Goal: Transaction & Acquisition: Purchase product/service

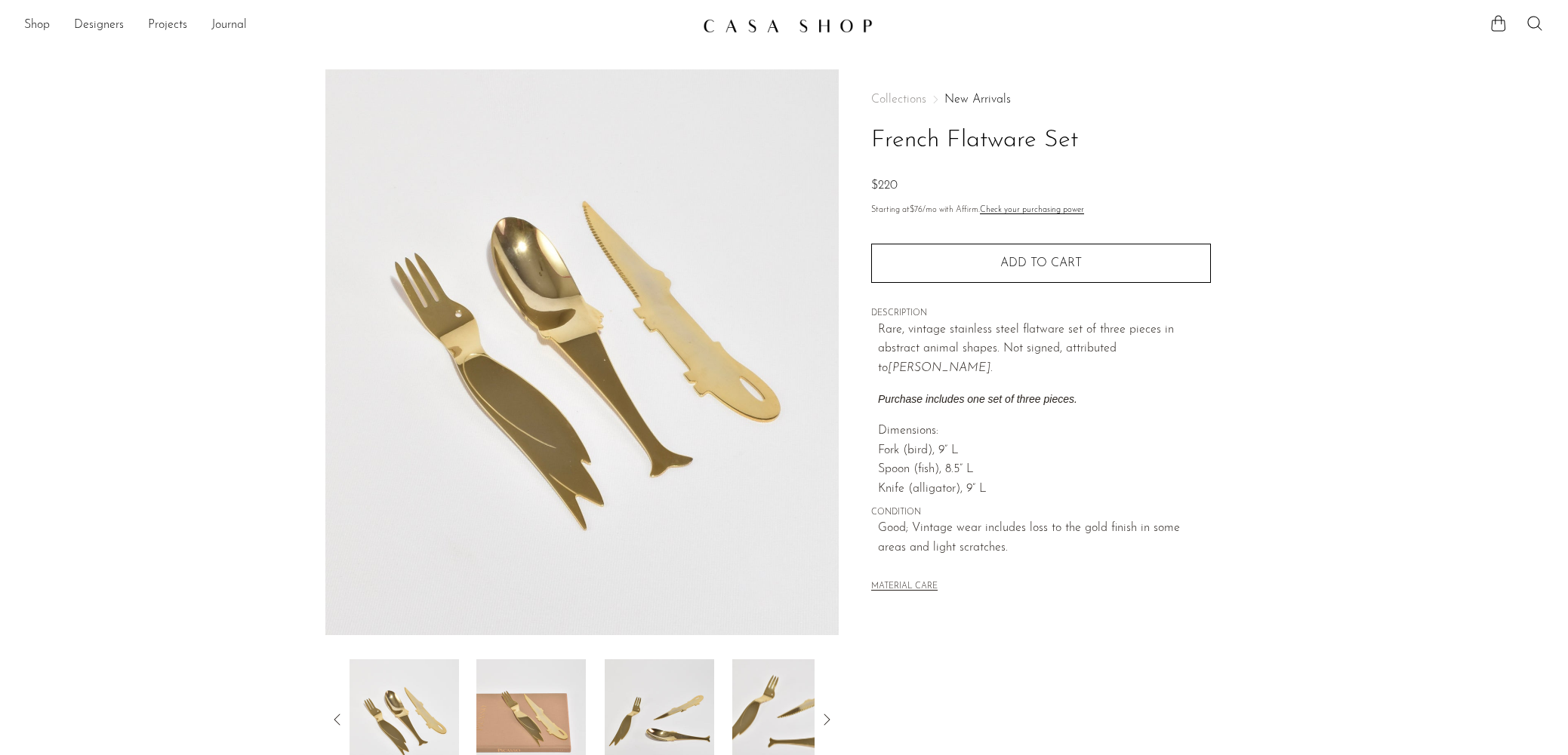
scroll to position [227, 0]
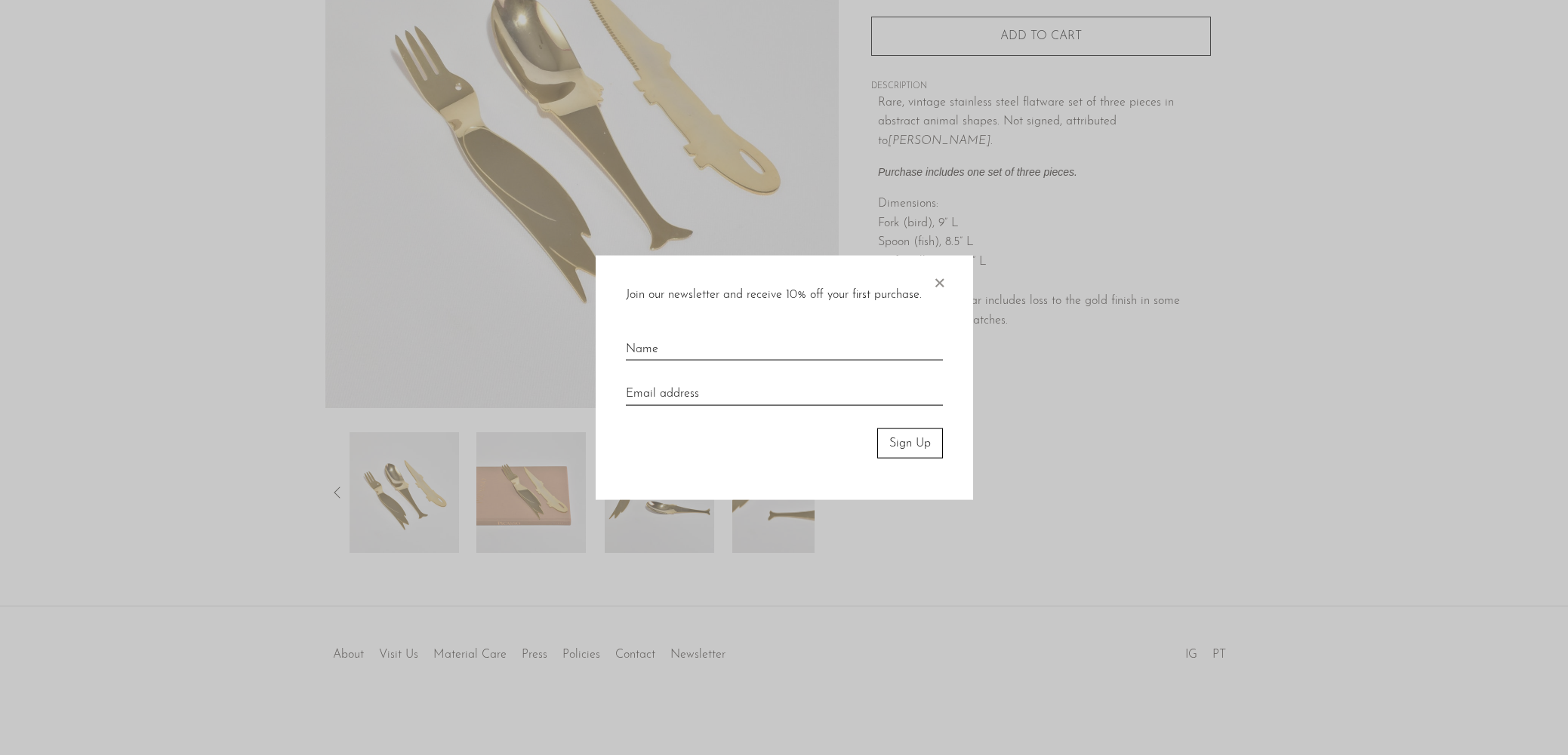
click at [941, 281] on span "×" at bounding box center [939, 279] width 15 height 48
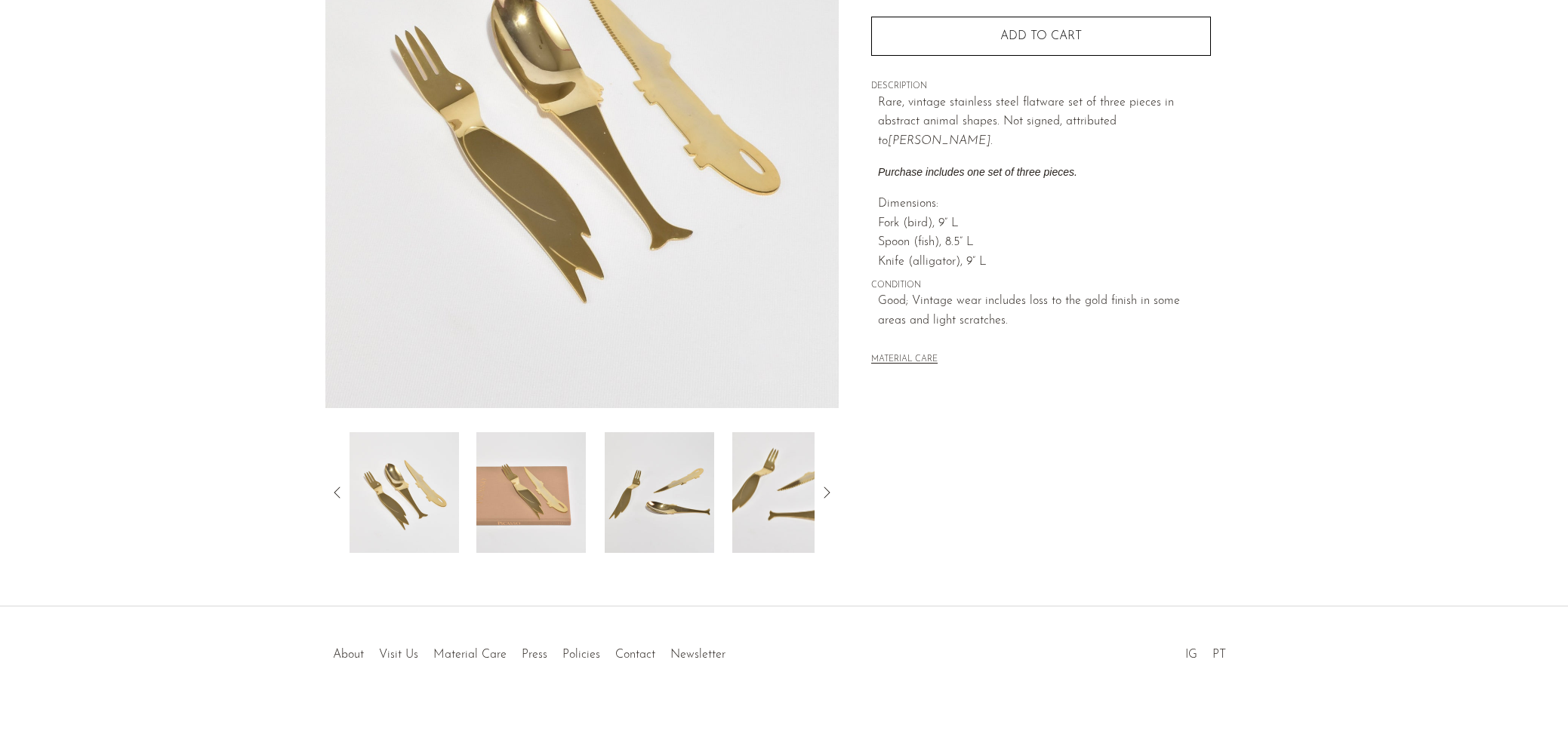
scroll to position [0, 0]
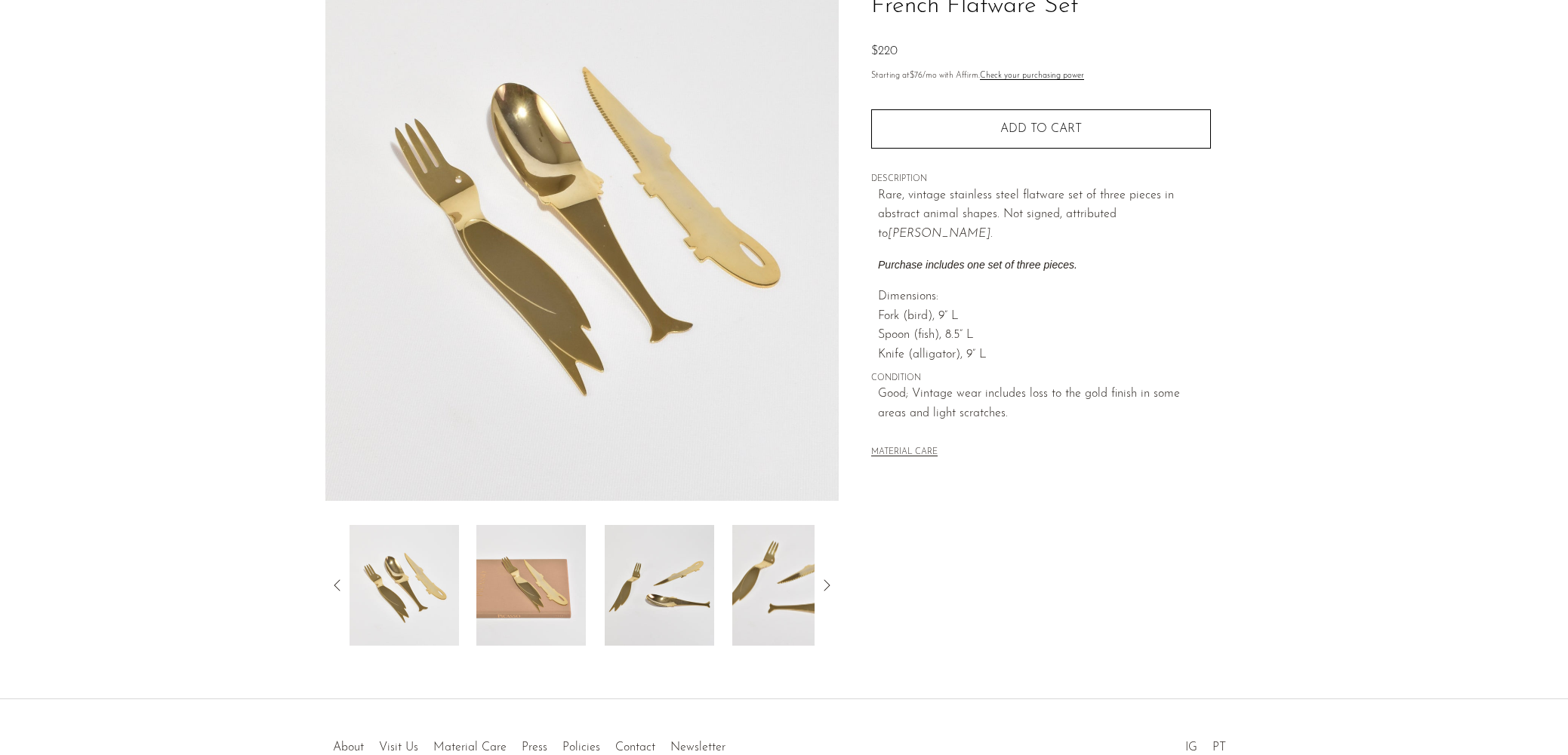
scroll to position [135, 0]
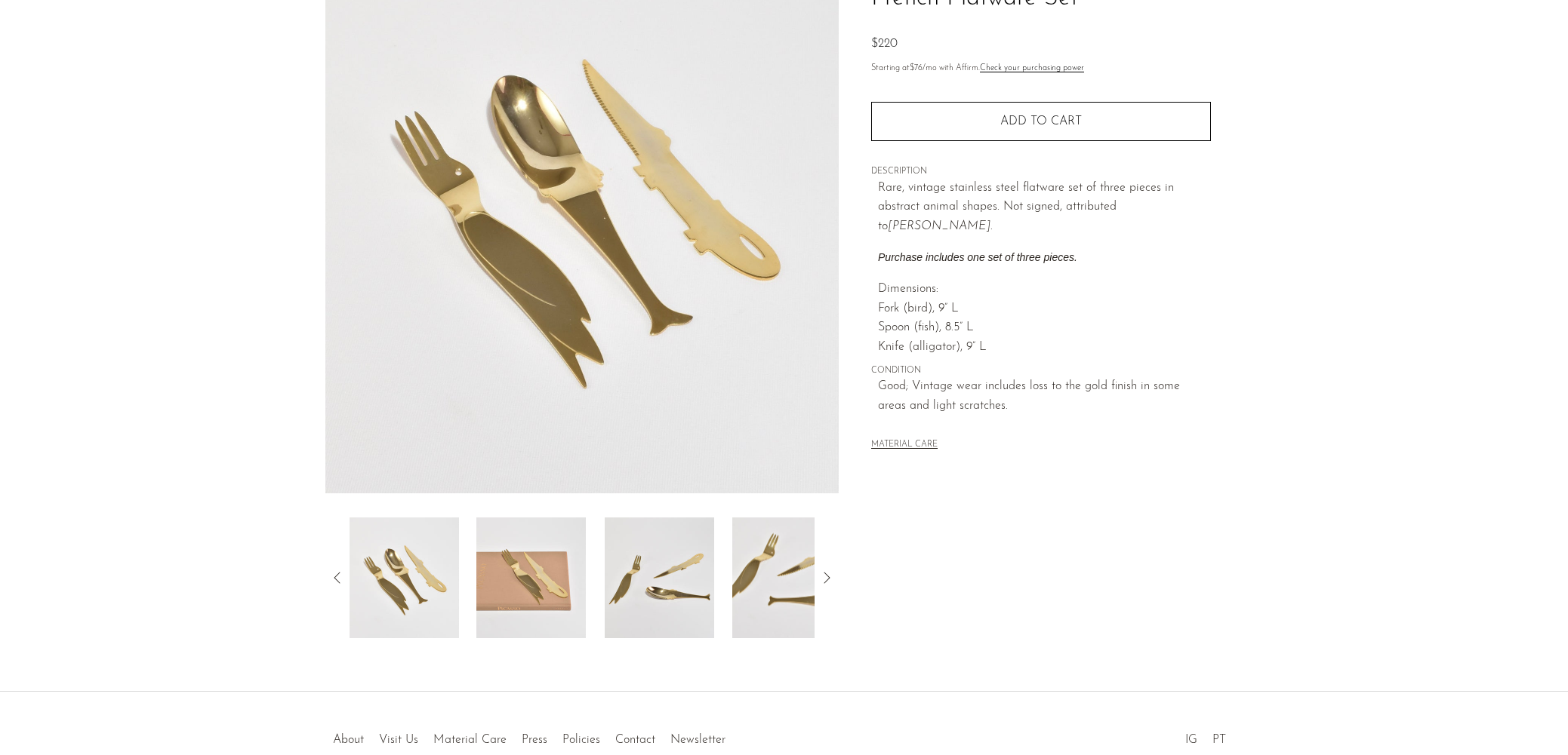
scroll to position [179, 0]
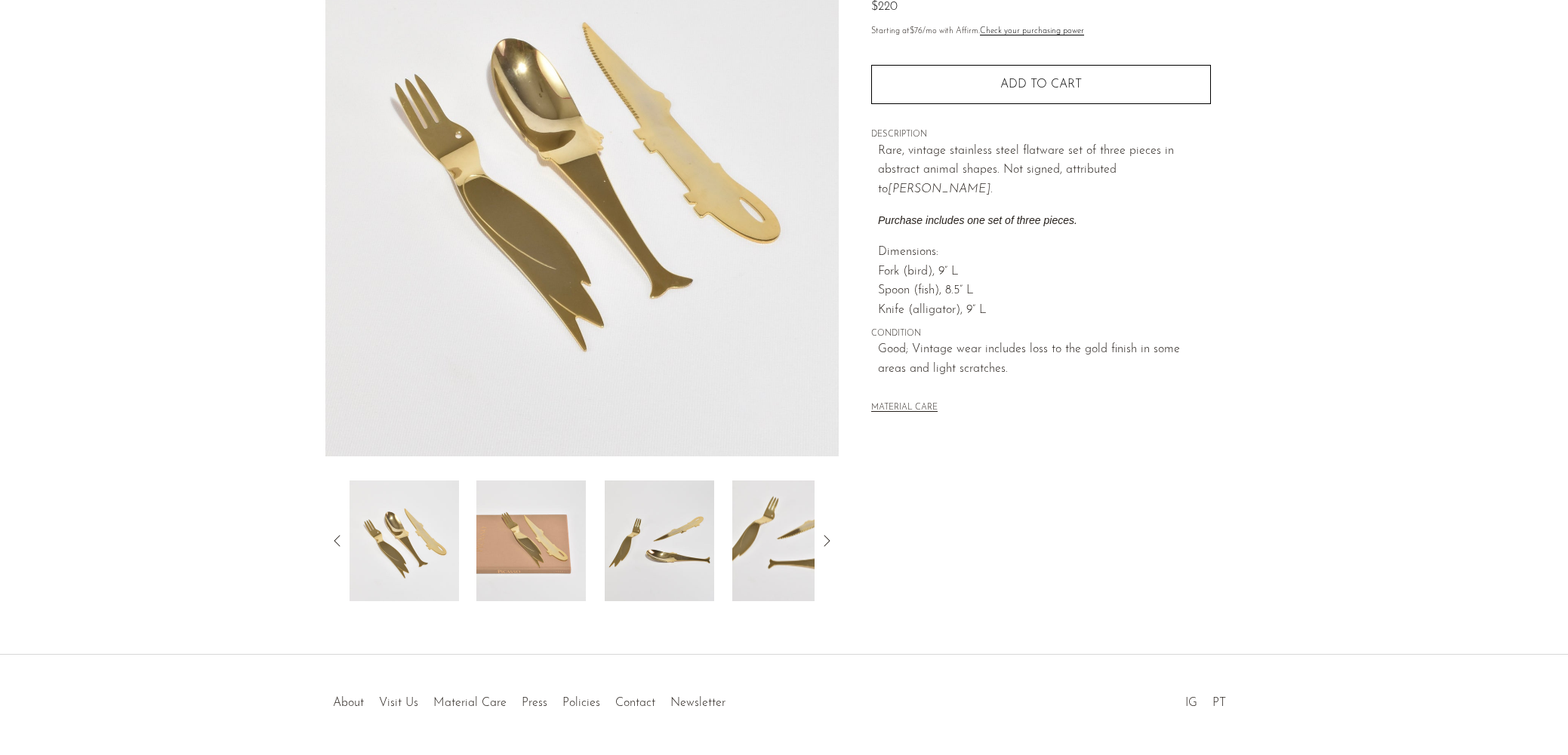
click at [554, 533] on img at bounding box center [531, 540] width 110 height 121
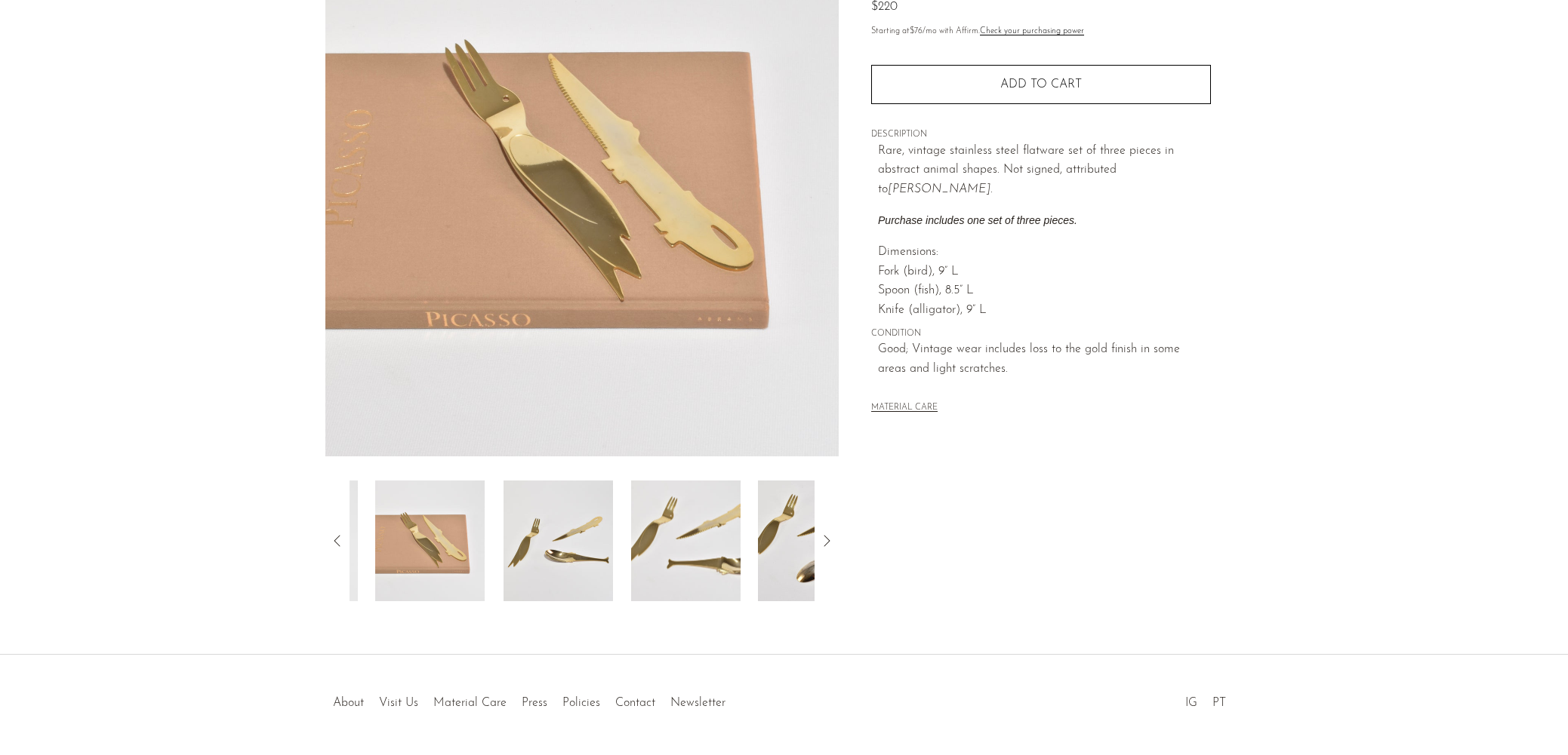
click at [652, 534] on img at bounding box center [685, 540] width 110 height 121
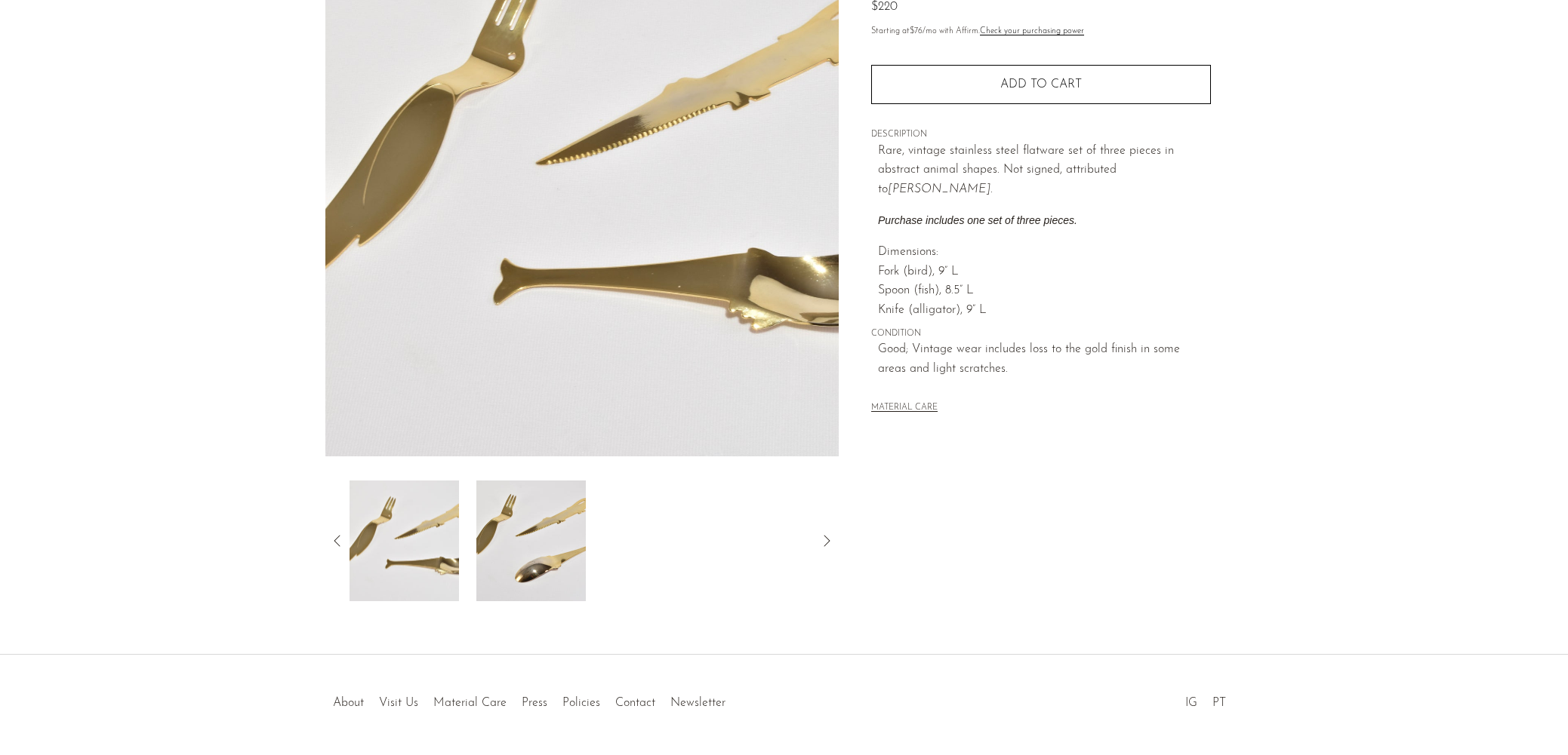
click at [505, 556] on img at bounding box center [531, 540] width 110 height 121
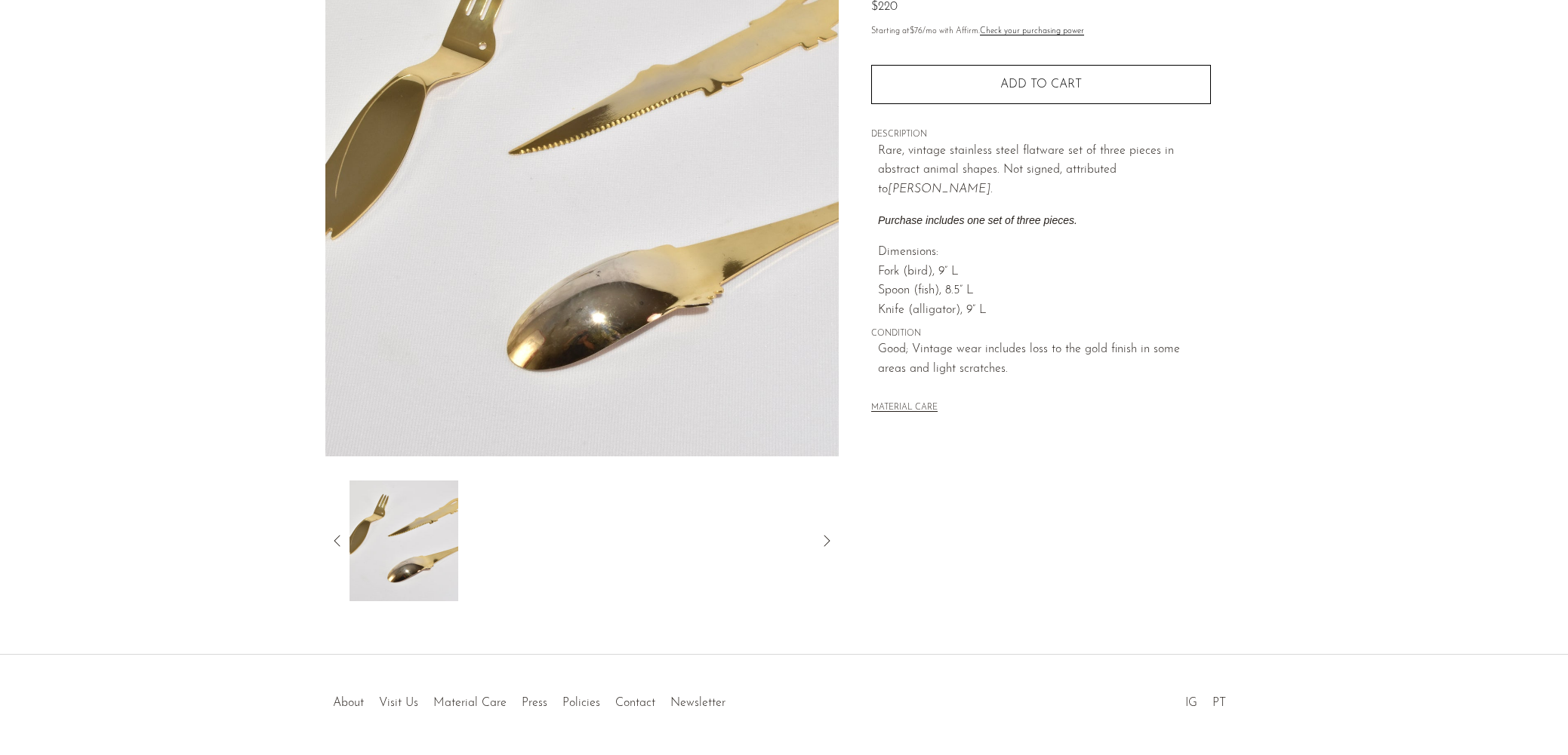
click at [334, 542] on icon at bounding box center [338, 541] width 18 height 18
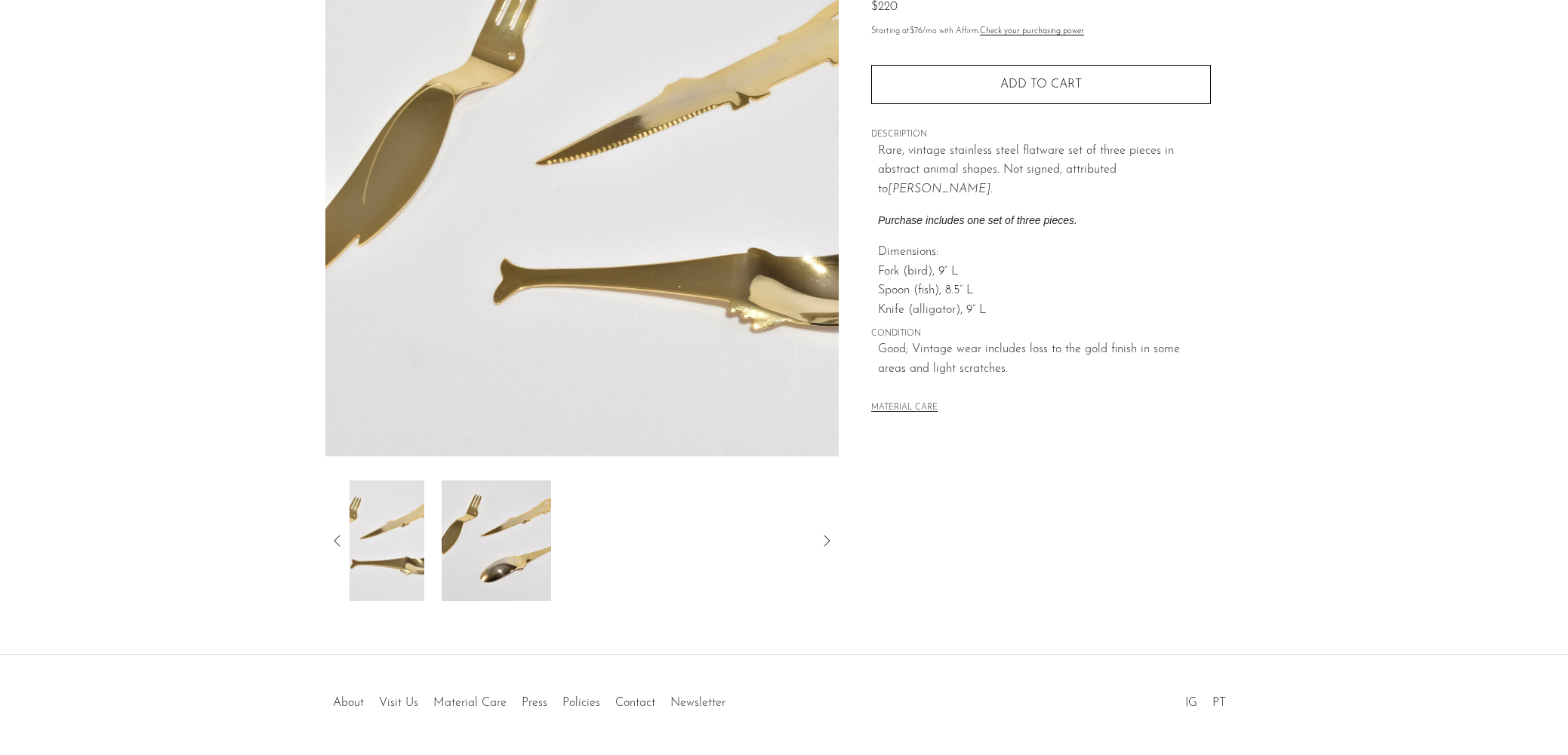
click at [335, 541] on icon at bounding box center [337, 540] width 6 height 11
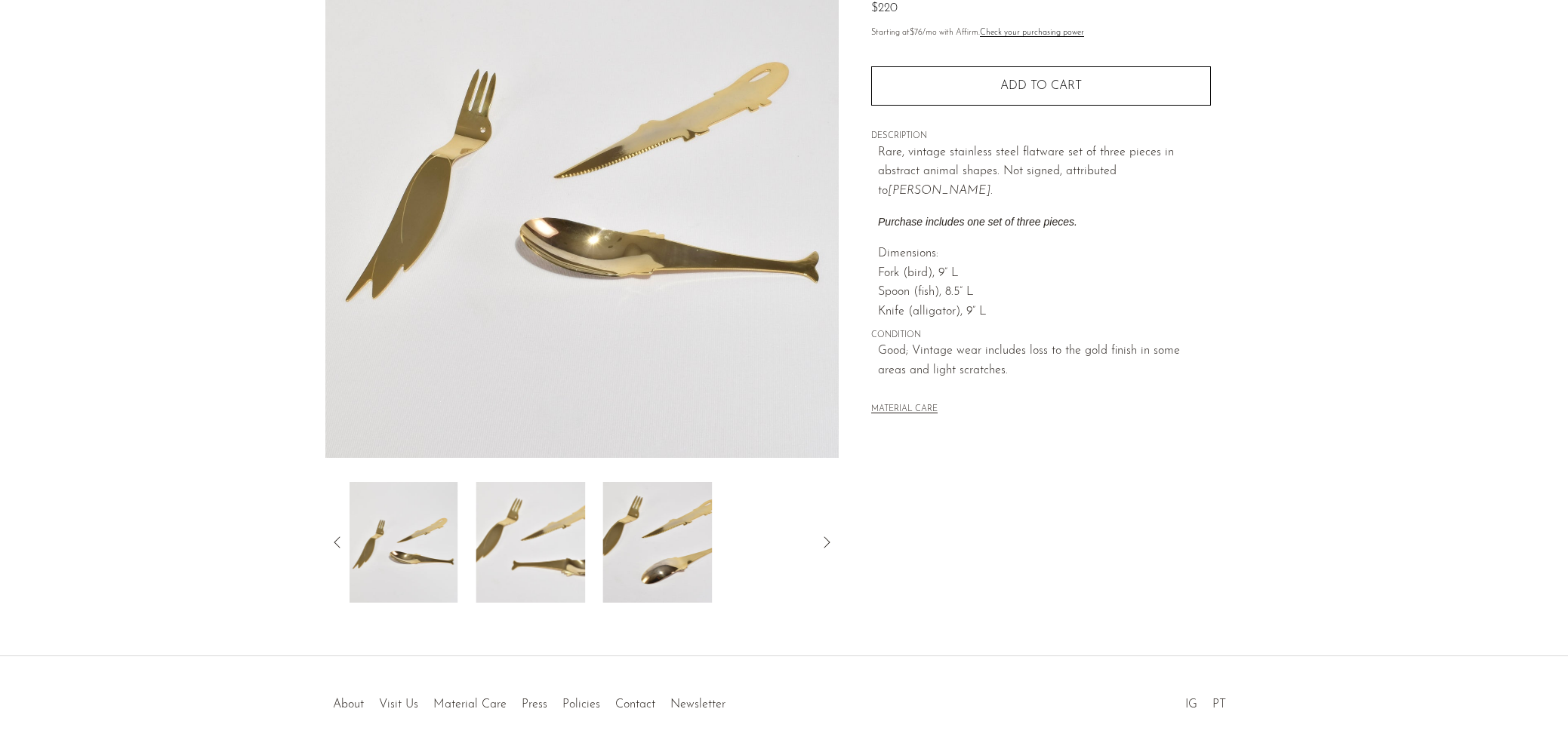
click at [529, 547] on img at bounding box center [530, 542] width 110 height 121
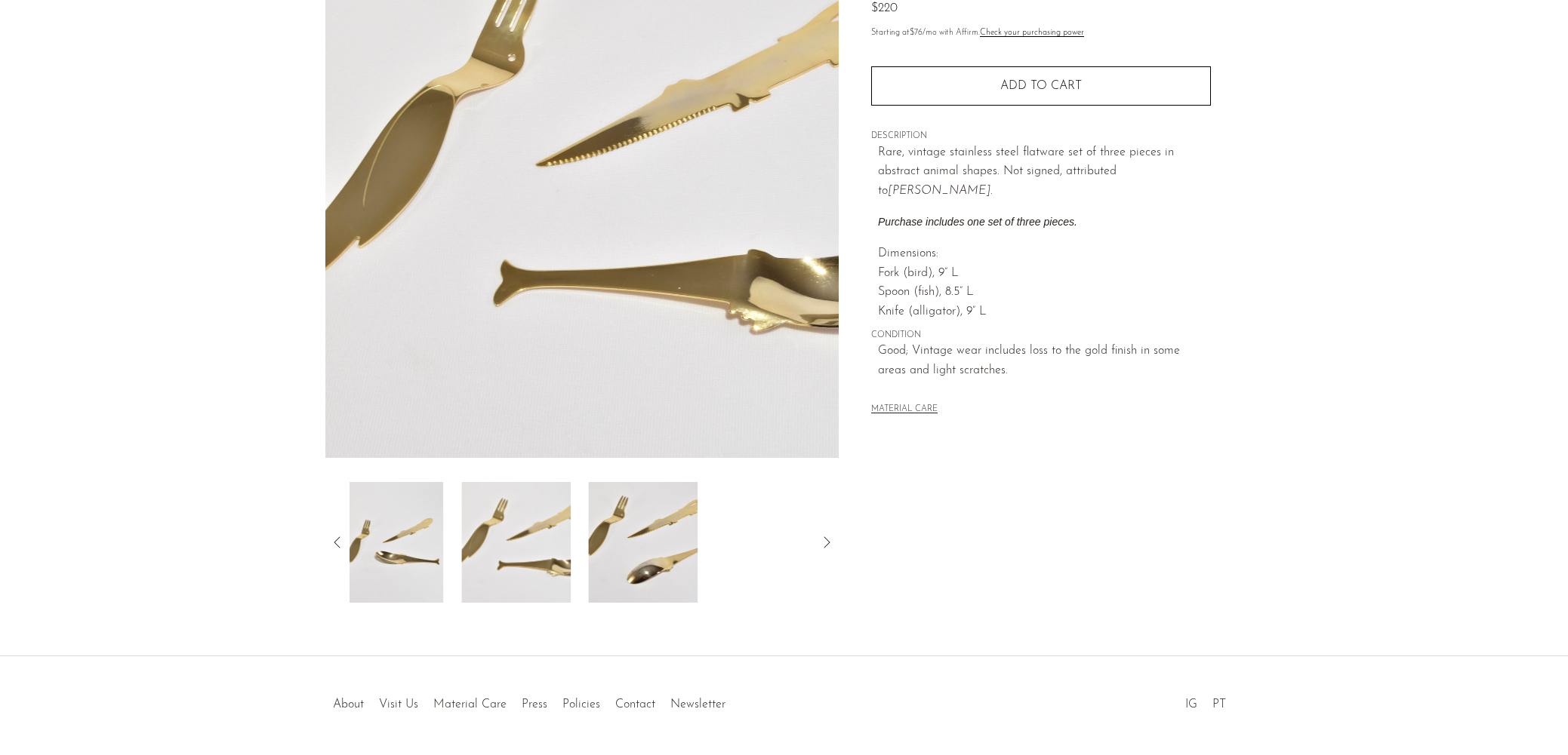
scroll to position [176, 0]
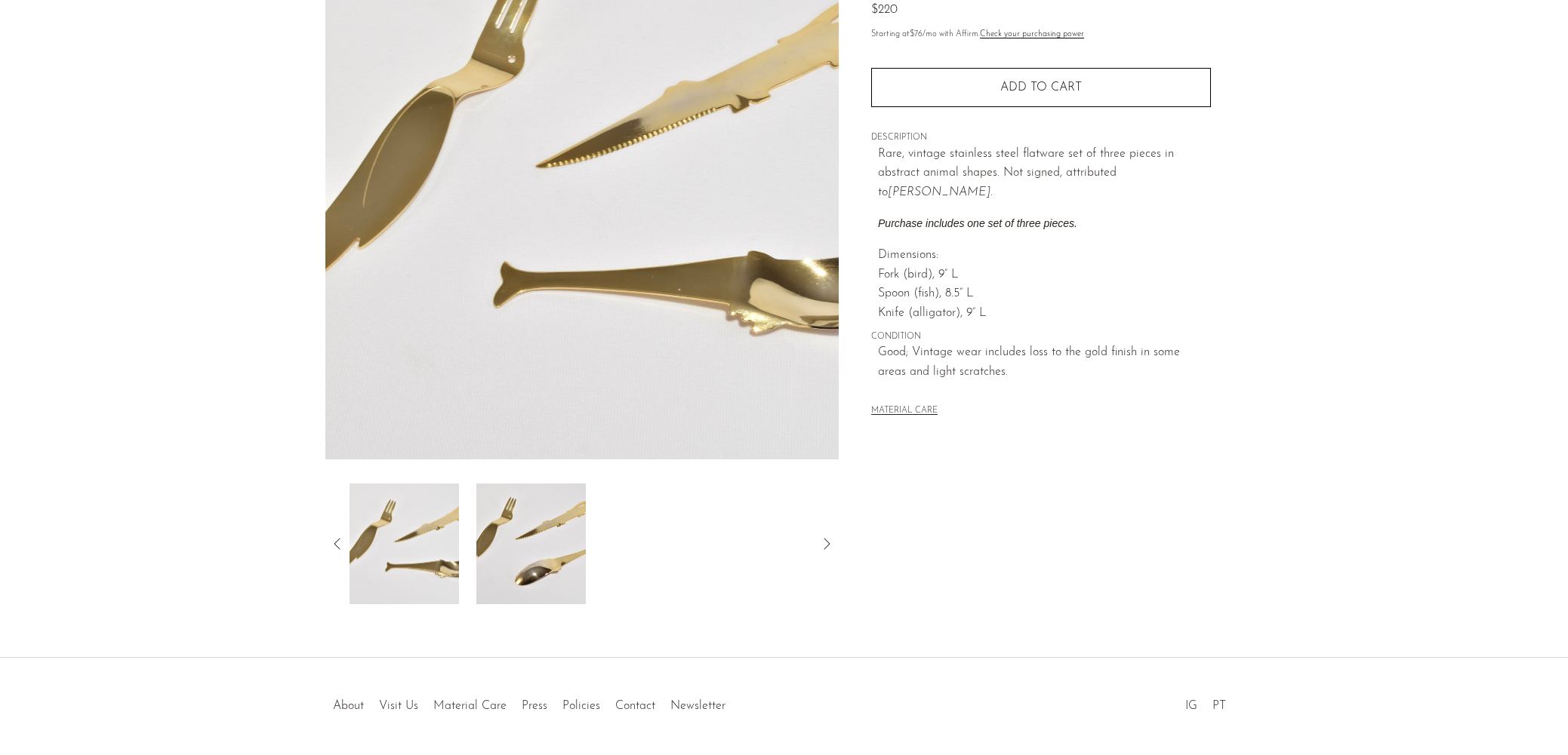
click at [890, 522] on div "Collections New Arrivals French Flatware Set $220 Starting at $76 /mo with Affi…" at bounding box center [1041, 249] width 403 height 711
click at [337, 545] on icon at bounding box center [338, 544] width 18 height 18
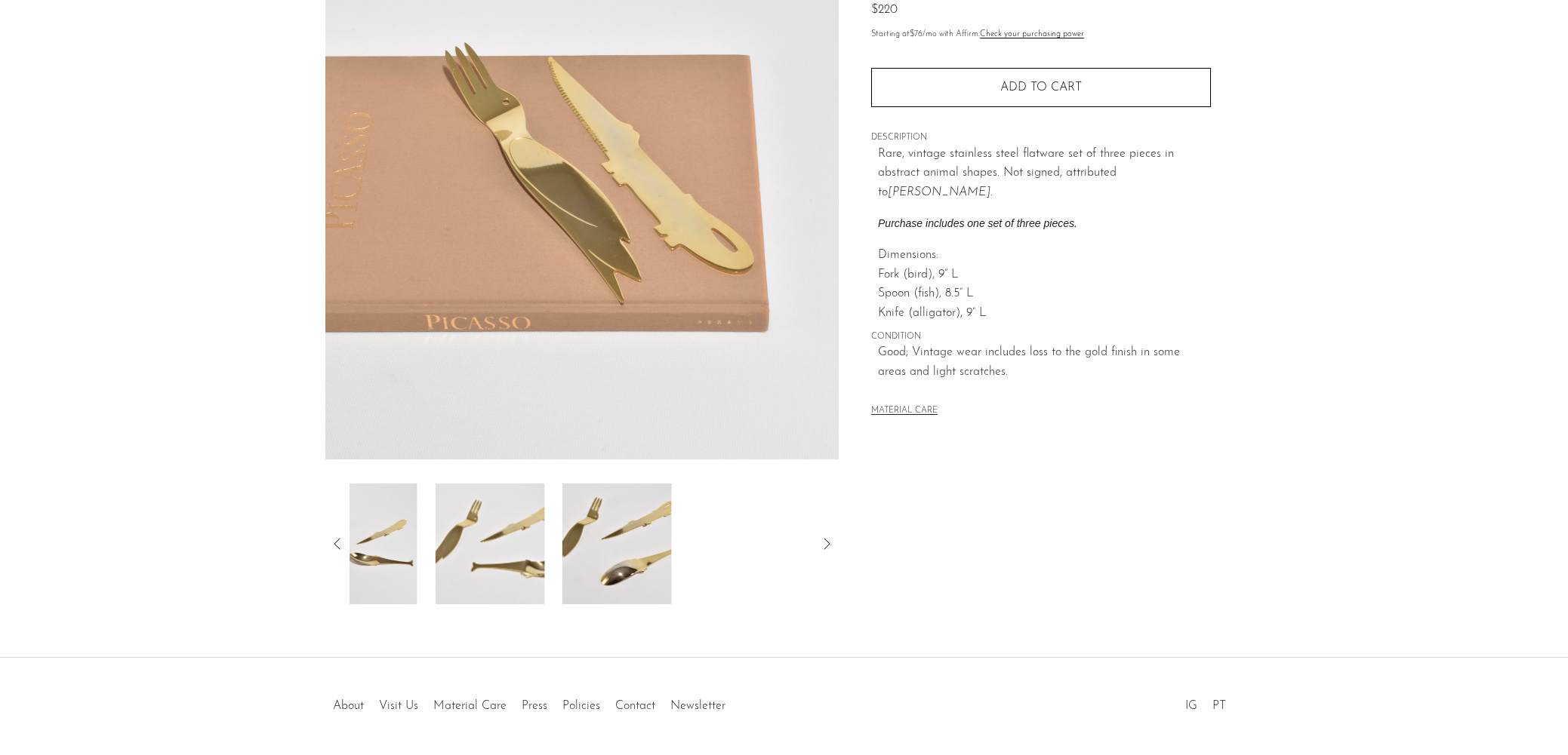
click at [337, 545] on icon at bounding box center [338, 544] width 18 height 18
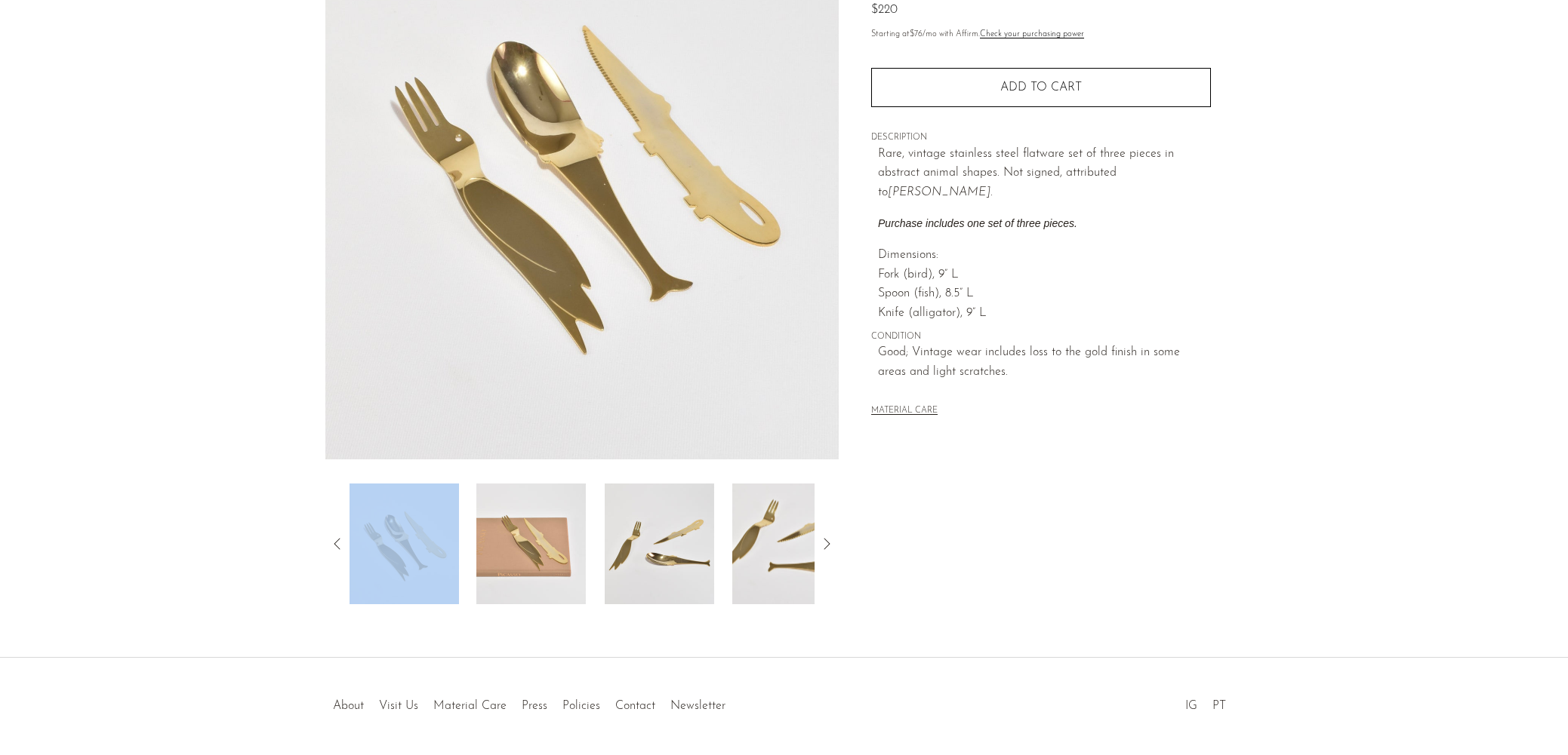
click at [531, 559] on img at bounding box center [531, 543] width 110 height 121
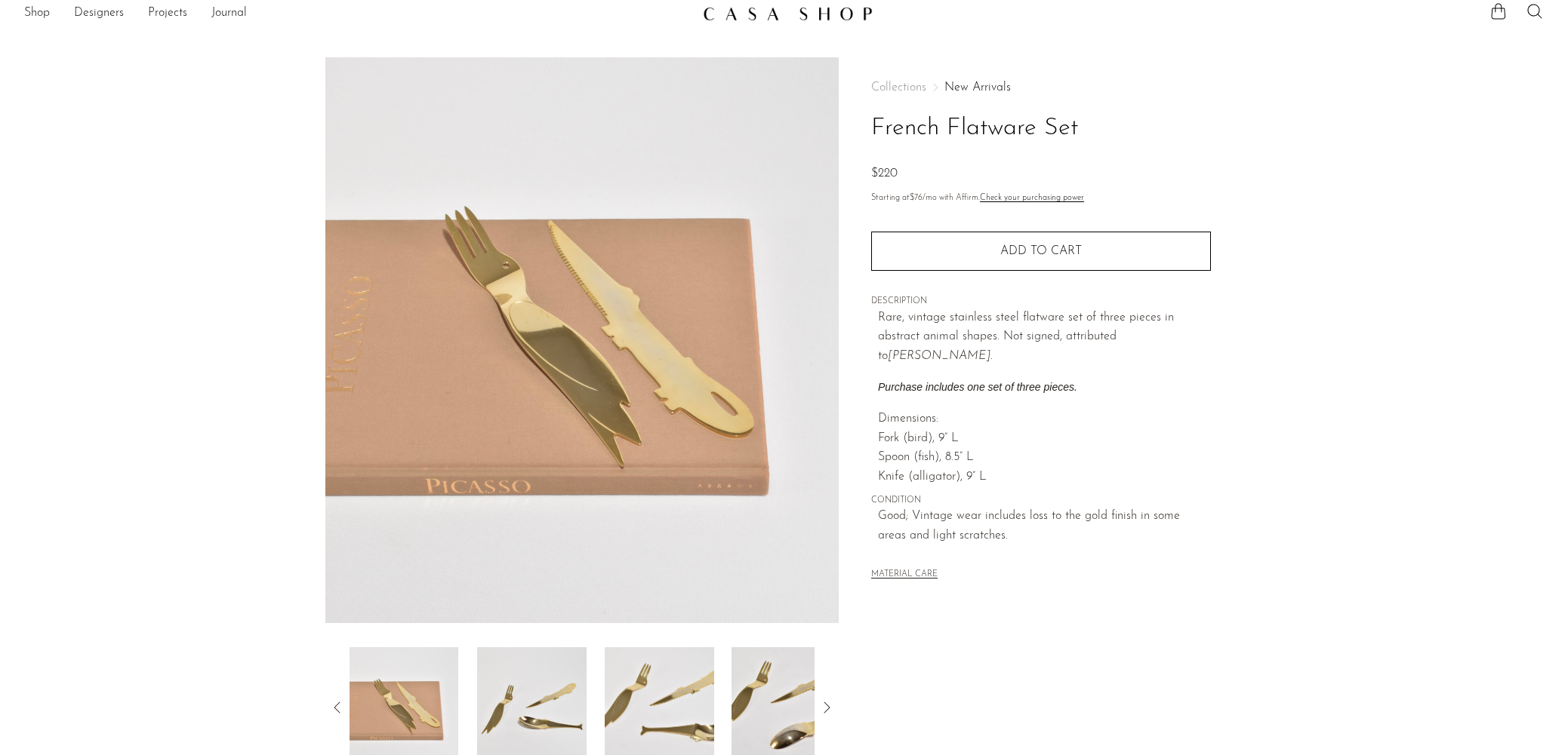
scroll to position [0, 0]
